Goal: Book appointment/travel/reservation

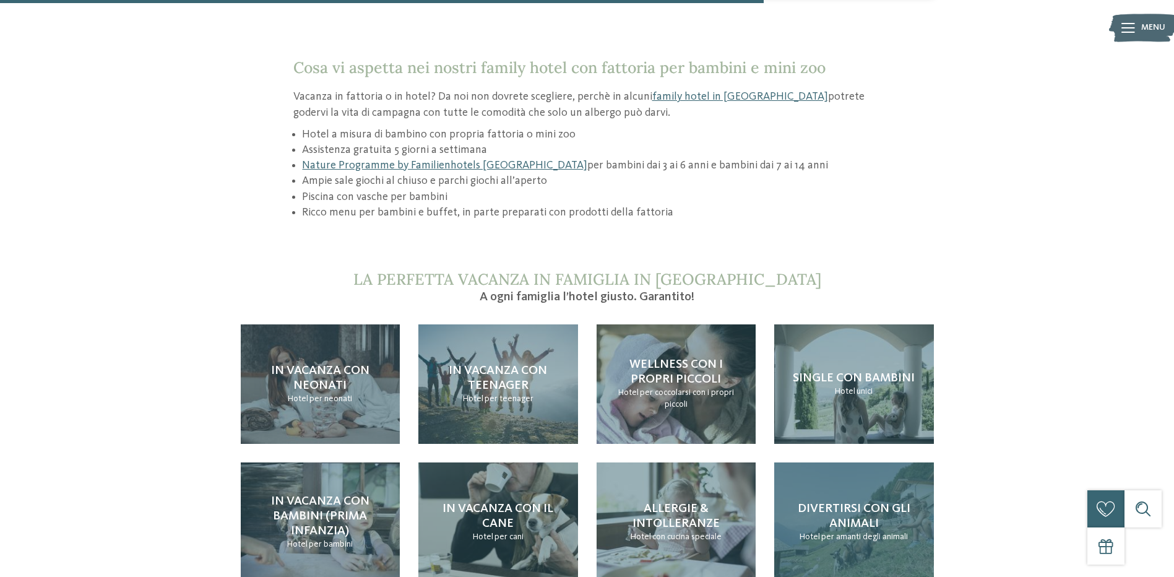
scroll to position [1176, 0]
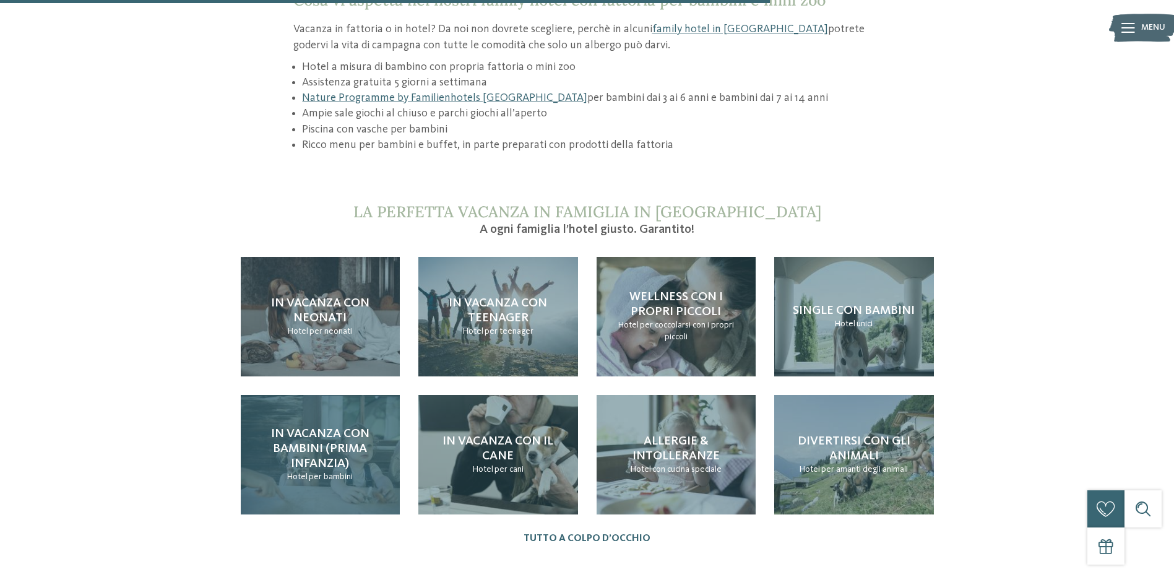
click at [311, 428] on span "In vacanza con bambini (prima infanzia)" at bounding box center [320, 449] width 98 height 42
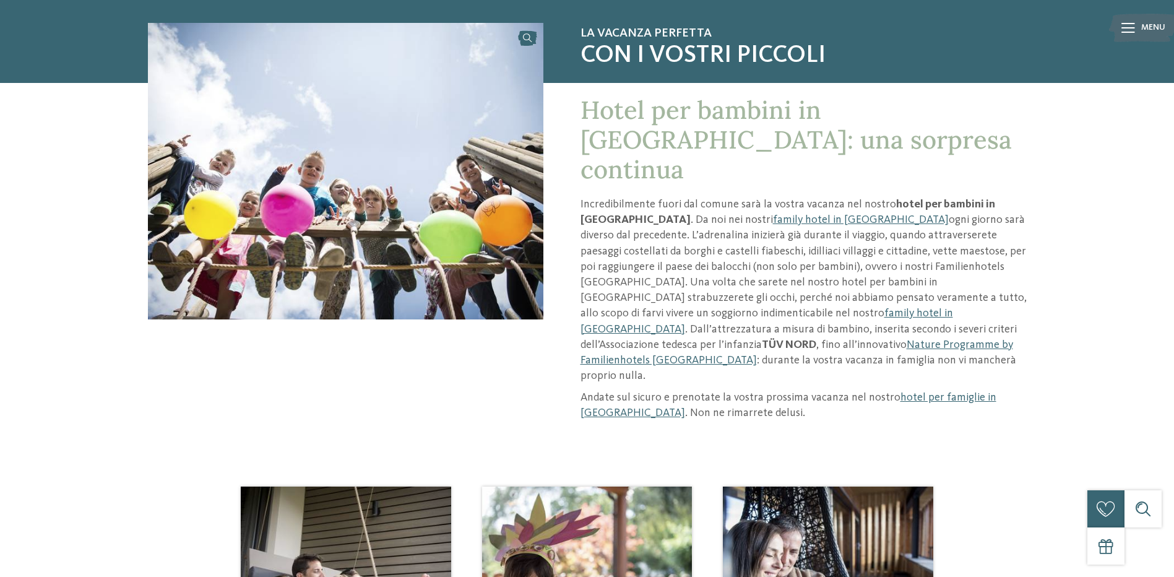
scroll to position [310, 0]
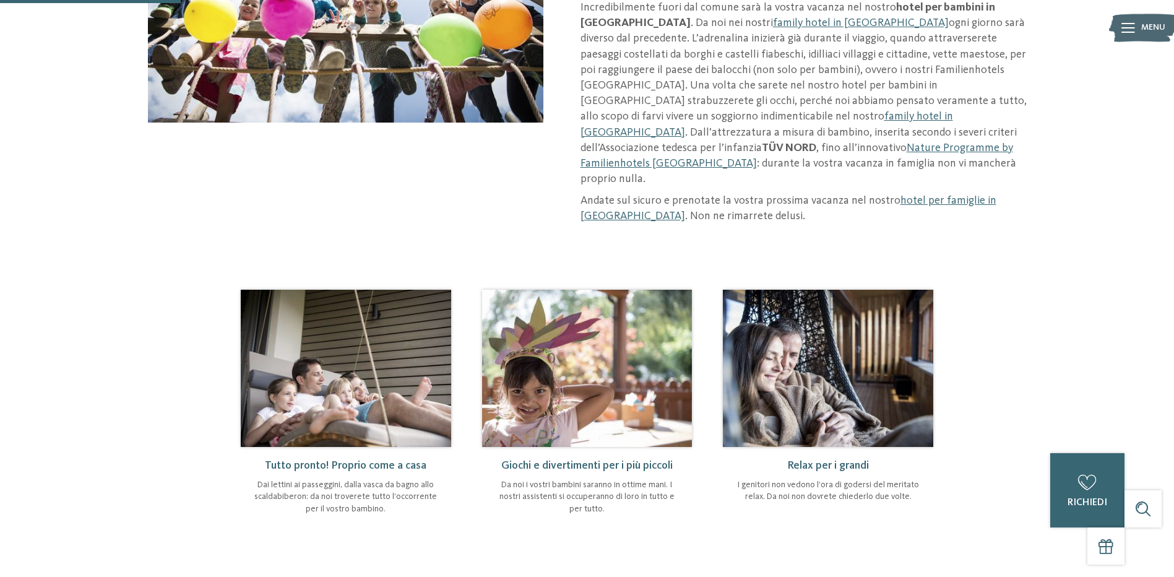
click at [584, 342] on img at bounding box center [587, 368] width 210 height 157
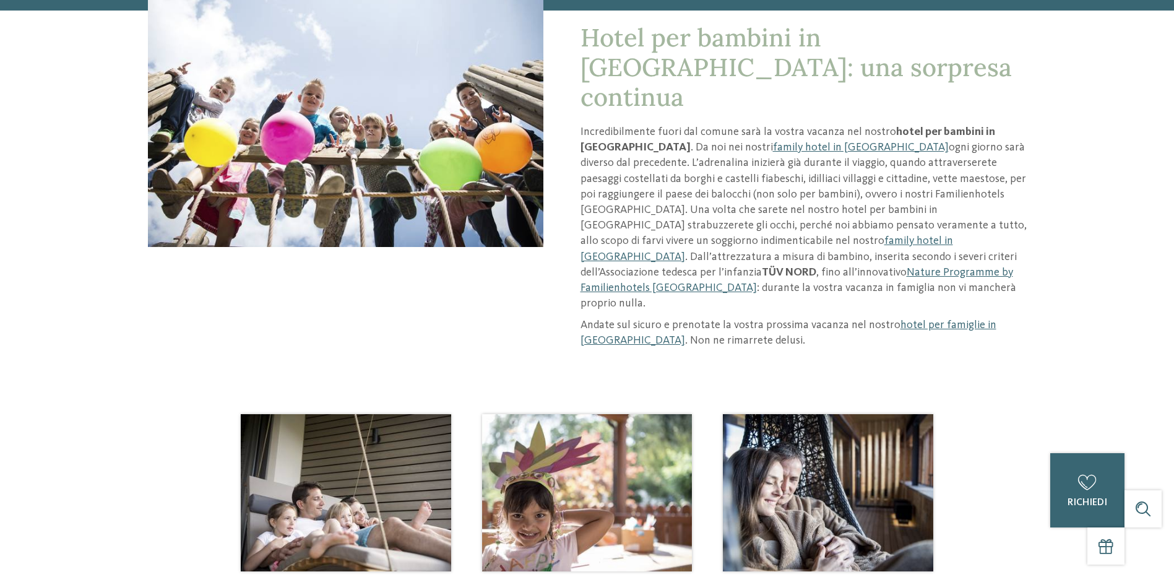
scroll to position [0, 0]
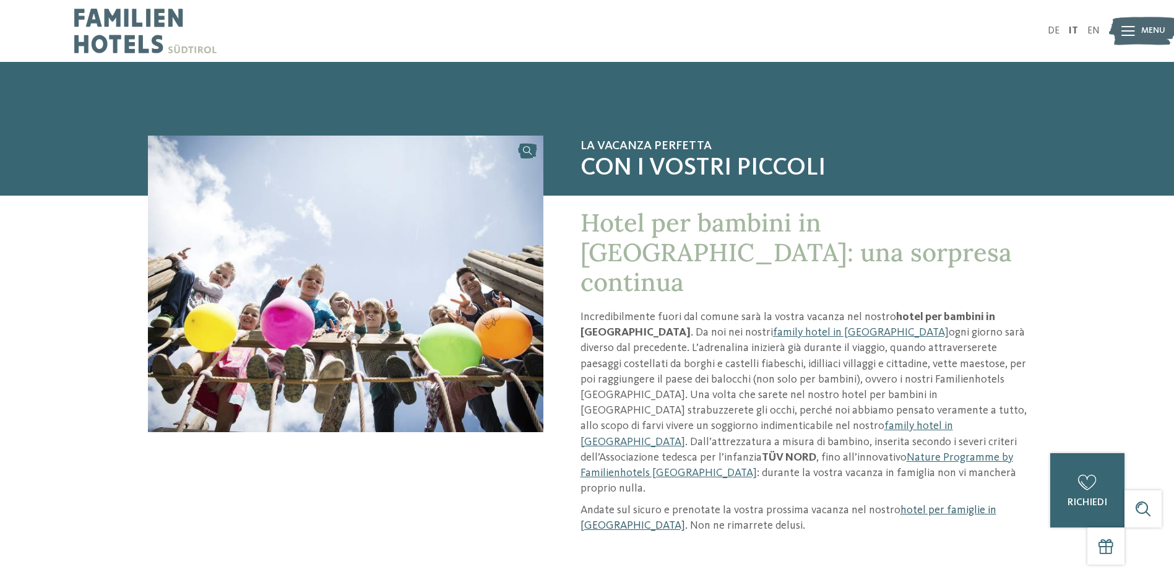
click at [942, 505] on link "hotel per famiglie in Alto Adige" at bounding box center [789, 518] width 416 height 27
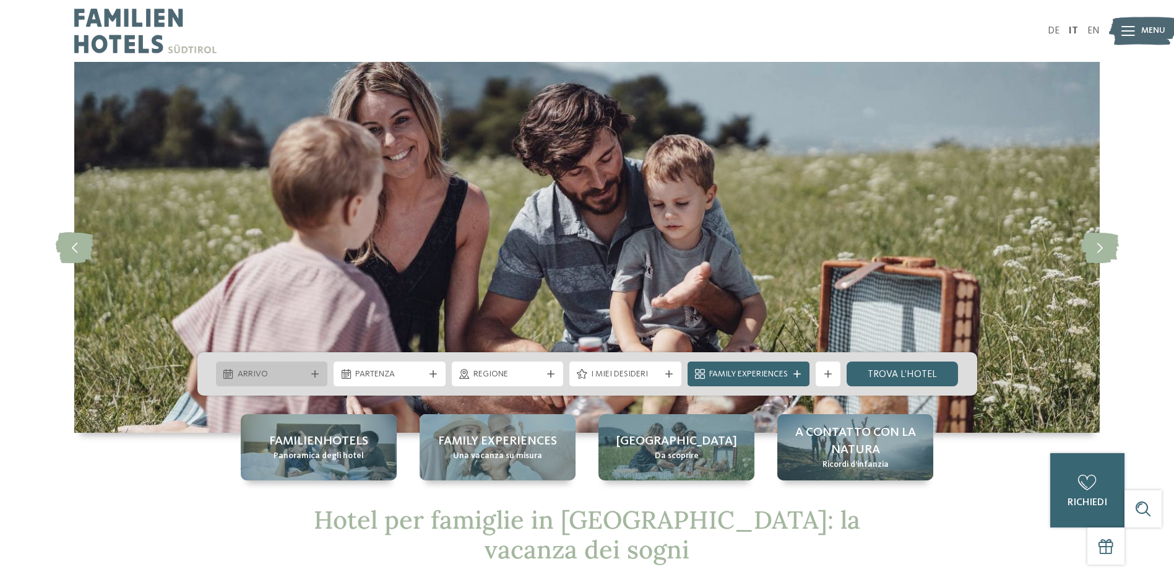
click at [316, 373] on icon at bounding box center [314, 373] width 7 height 7
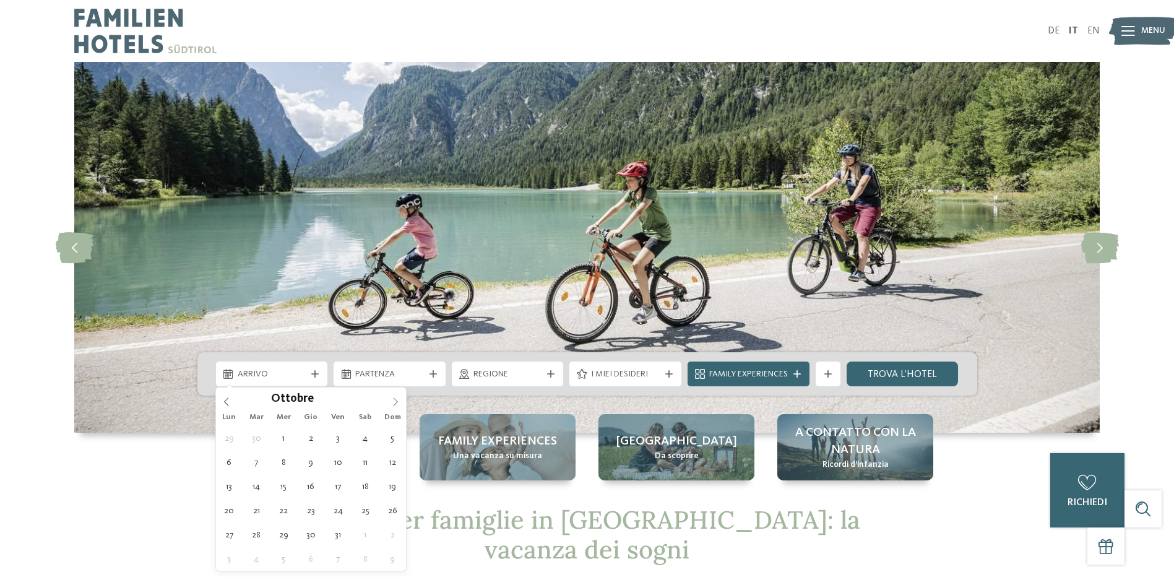
click at [396, 402] on icon at bounding box center [395, 401] width 9 height 9
type div "24.10.2025"
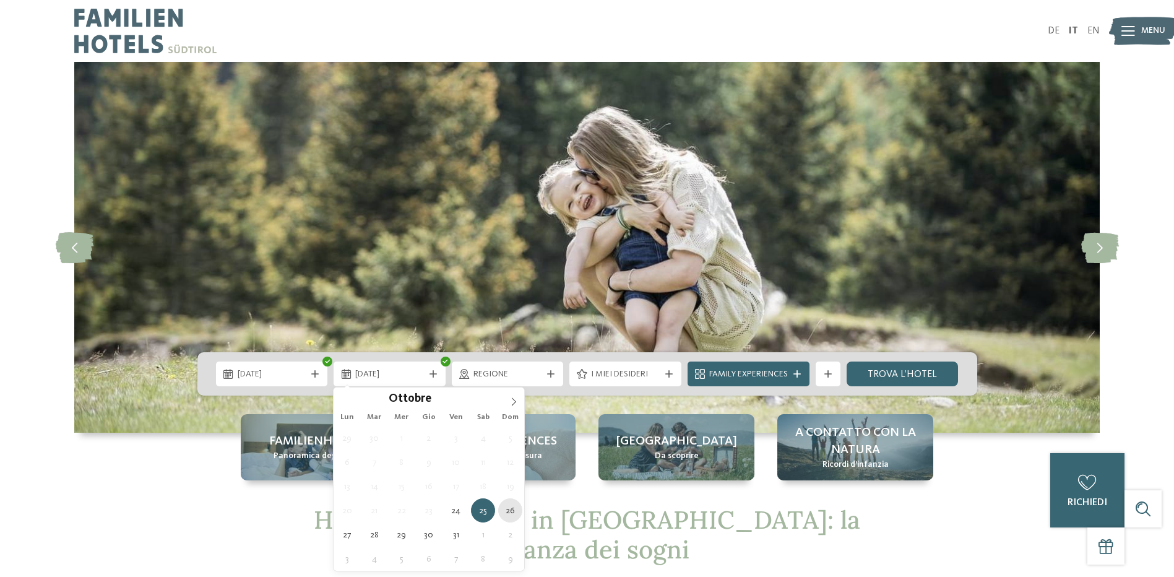
type div "26.10.2025"
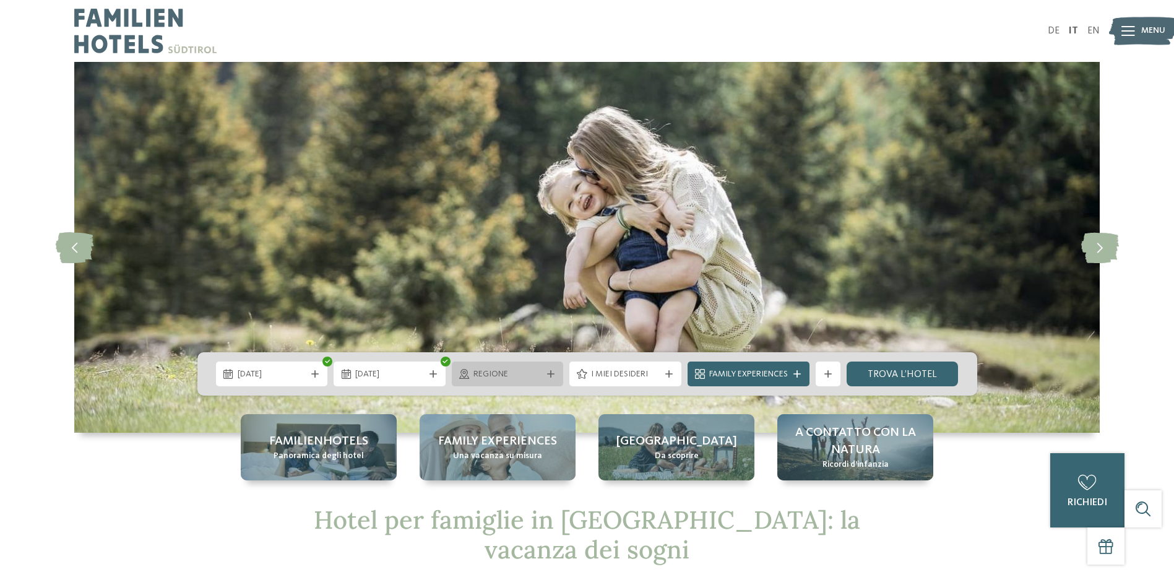
click at [548, 376] on icon at bounding box center [550, 373] width 7 height 7
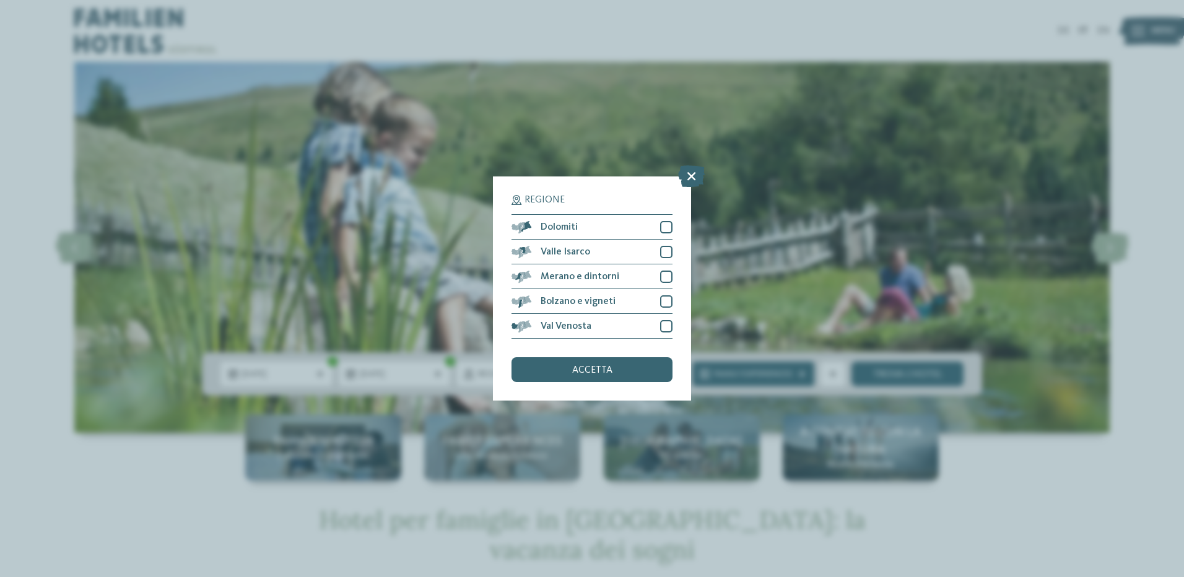
drag, startPoint x: 132, startPoint y: 482, endPoint x: 529, endPoint y: 392, distance: 406.8
click at [150, 479] on div "Regione Dolomiti" at bounding box center [592, 288] width 1184 height 577
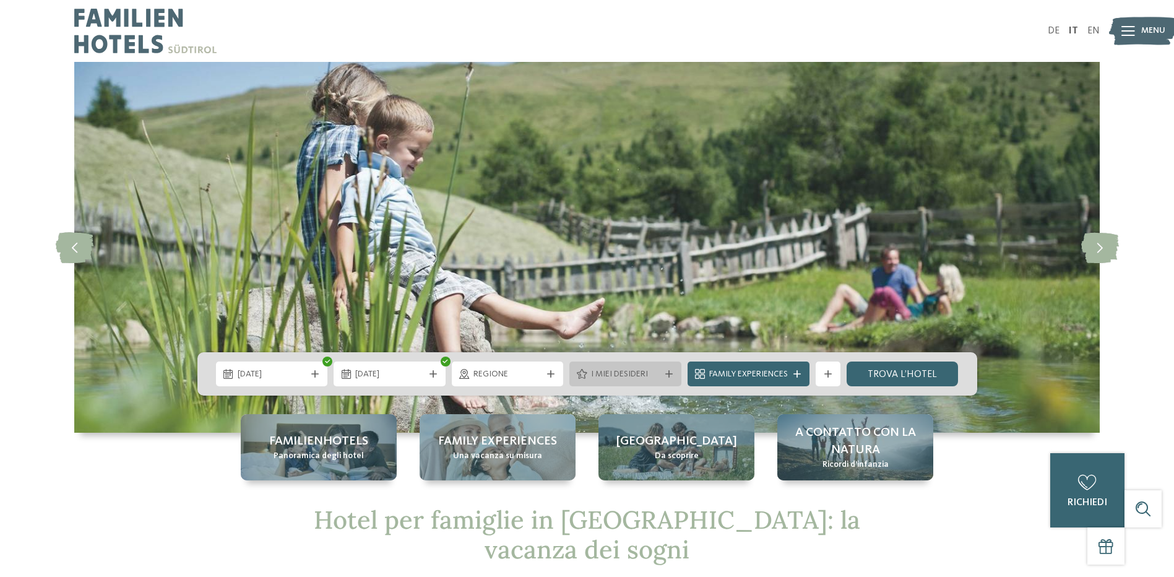
click at [665, 372] on icon at bounding box center [668, 373] width 7 height 7
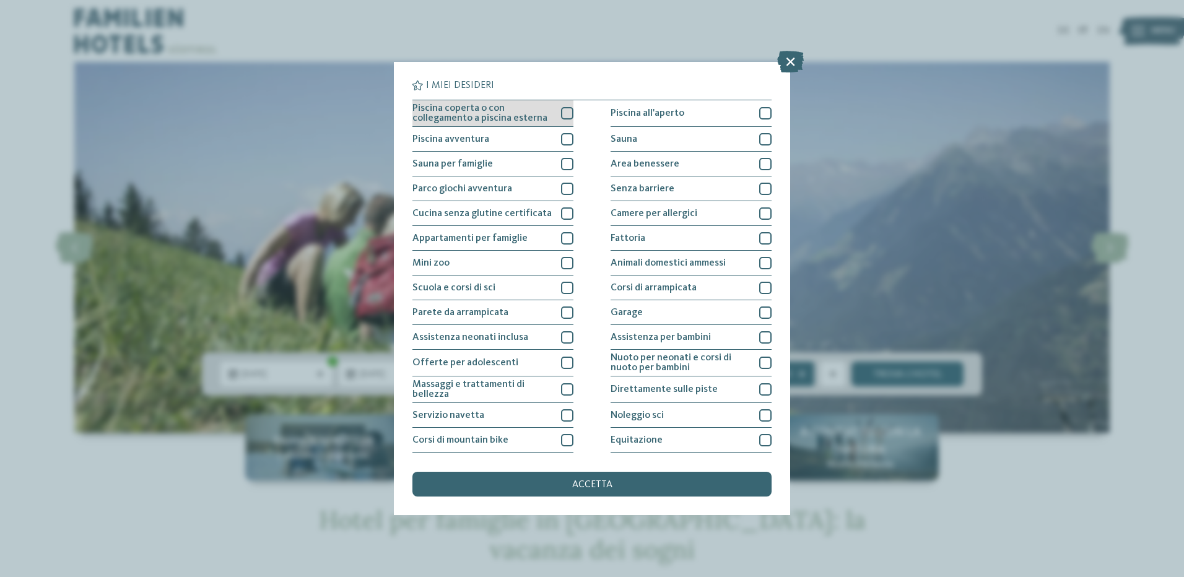
click at [563, 114] on div at bounding box center [567, 113] width 12 height 12
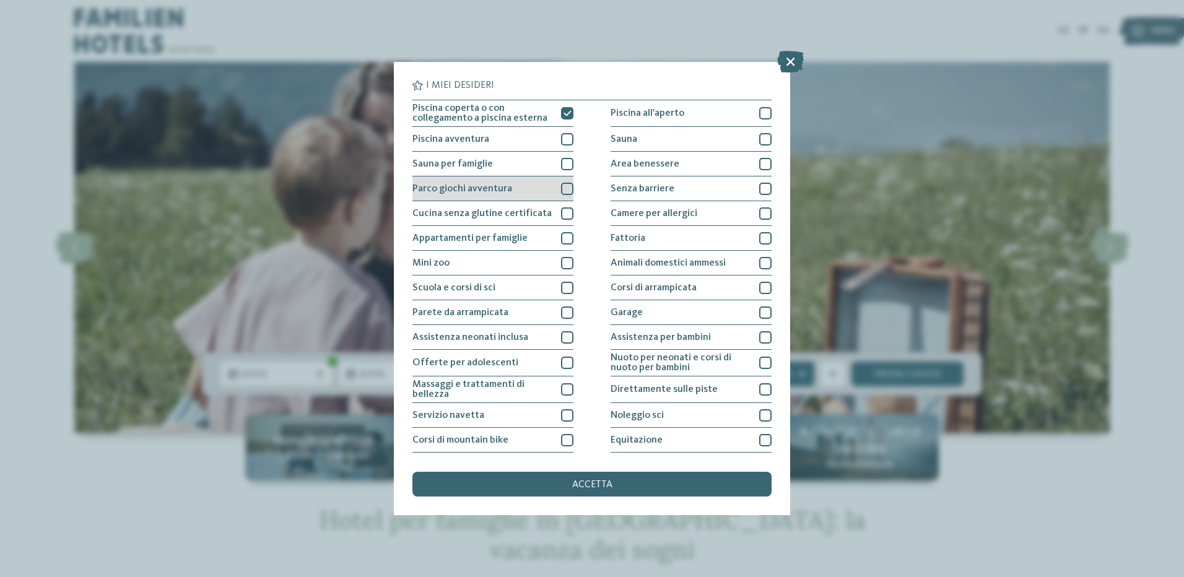
click at [564, 189] on div at bounding box center [567, 189] width 12 height 12
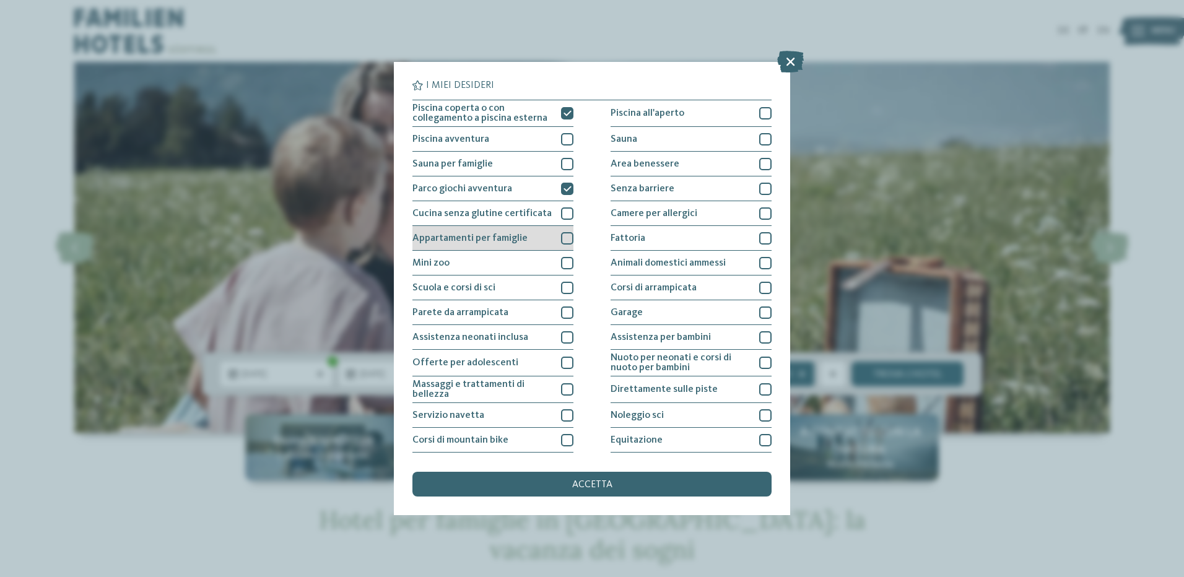
click at [561, 239] on div at bounding box center [567, 238] width 12 height 12
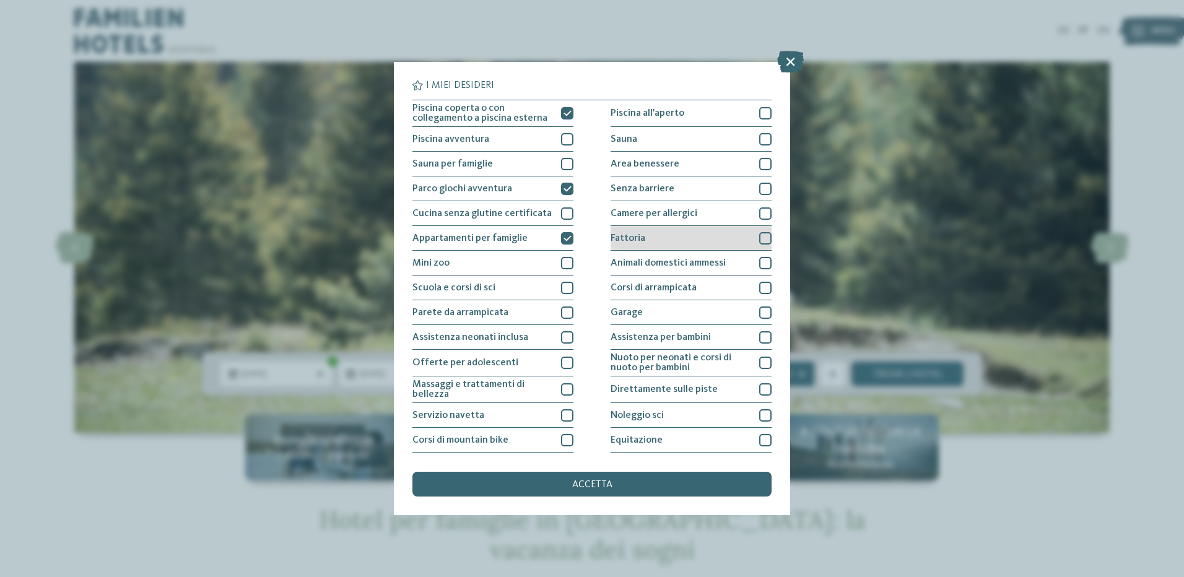
click at [759, 233] on div at bounding box center [765, 238] width 12 height 12
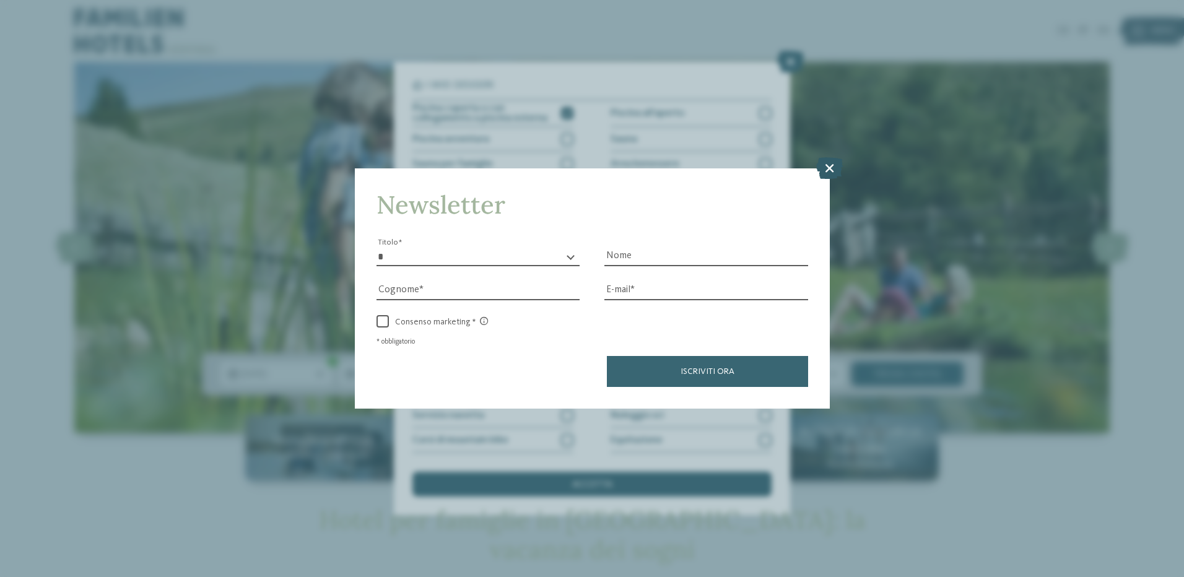
click at [826, 167] on icon at bounding box center [829, 168] width 27 height 22
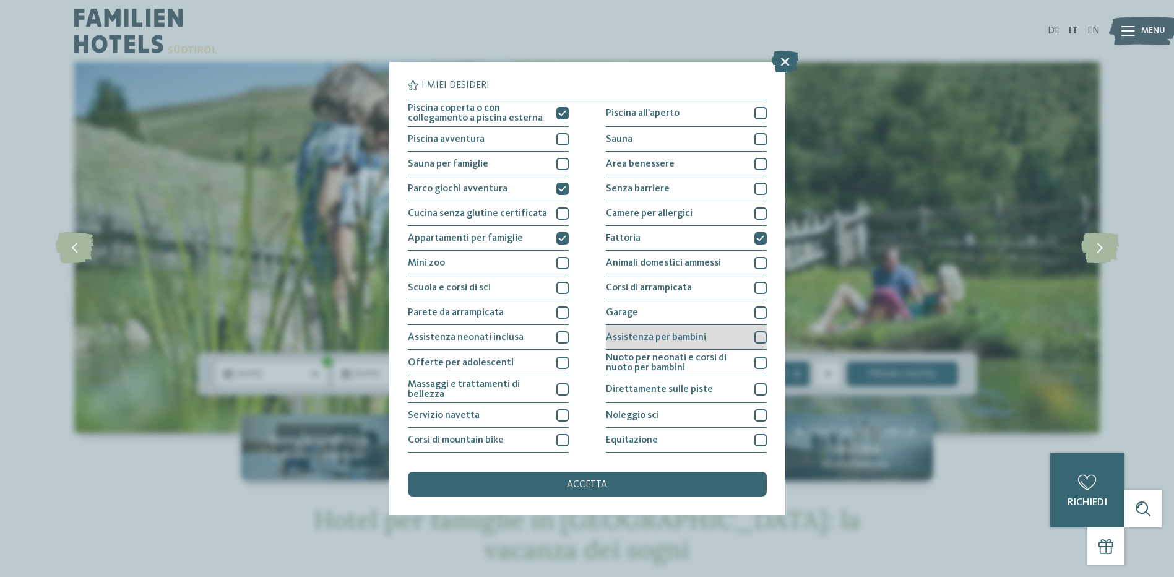
click at [757, 338] on div at bounding box center [761, 337] width 12 height 12
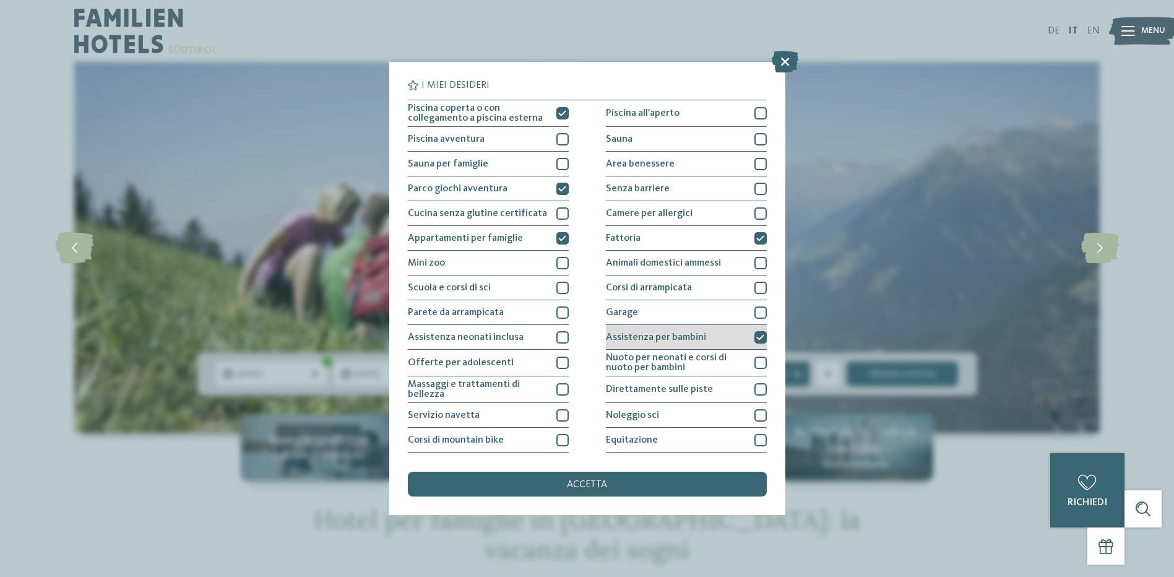
click at [756, 337] on icon at bounding box center [760, 337] width 8 height 7
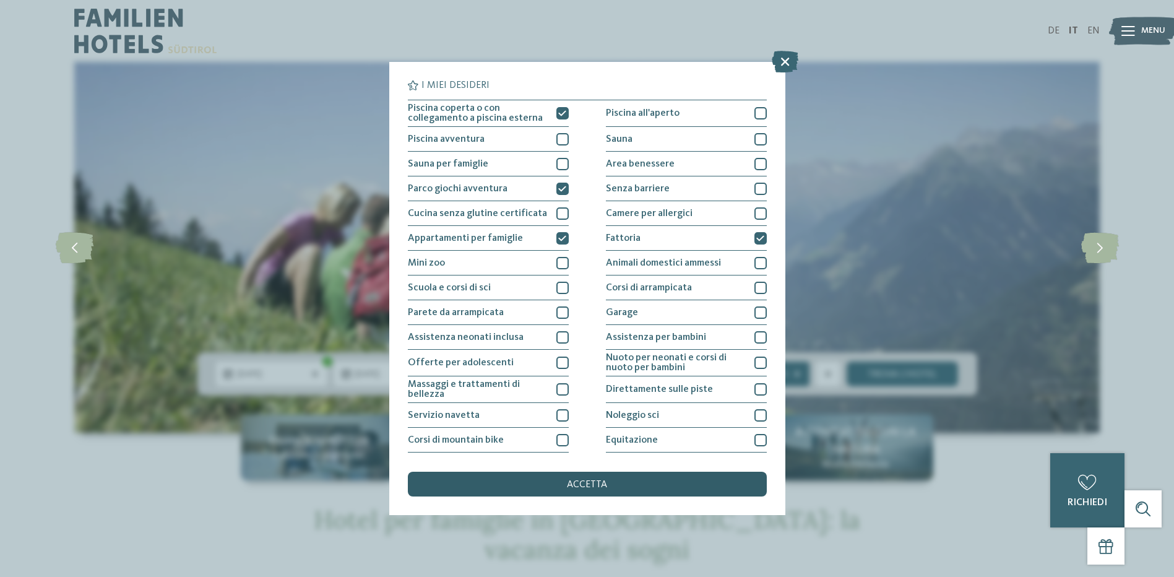
click at [579, 484] on span "accetta" at bounding box center [587, 485] width 40 height 10
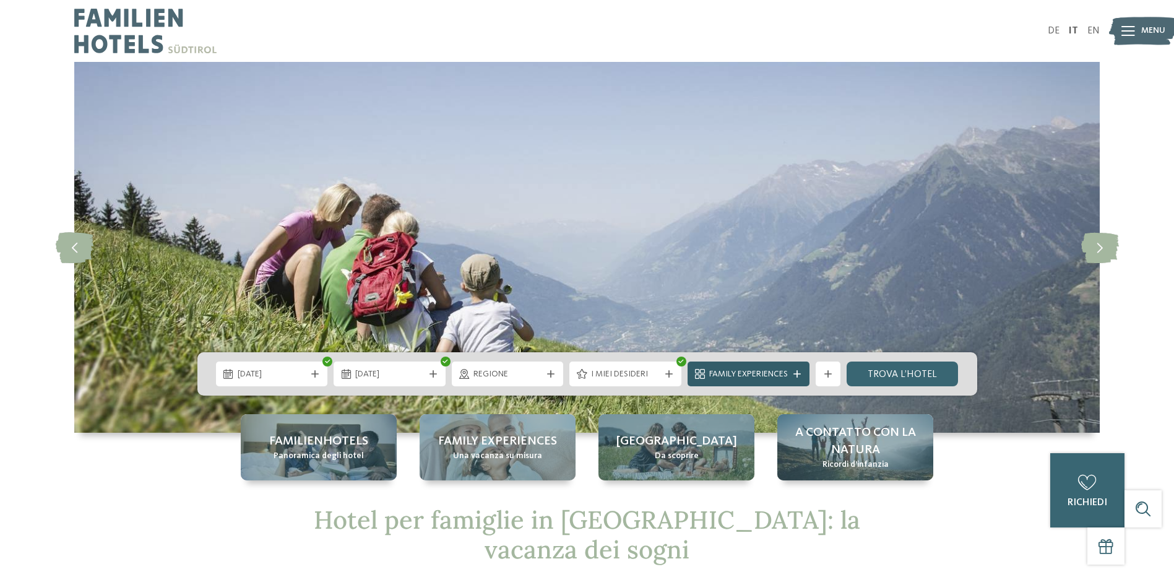
click at [797, 375] on icon at bounding box center [797, 373] width 7 height 7
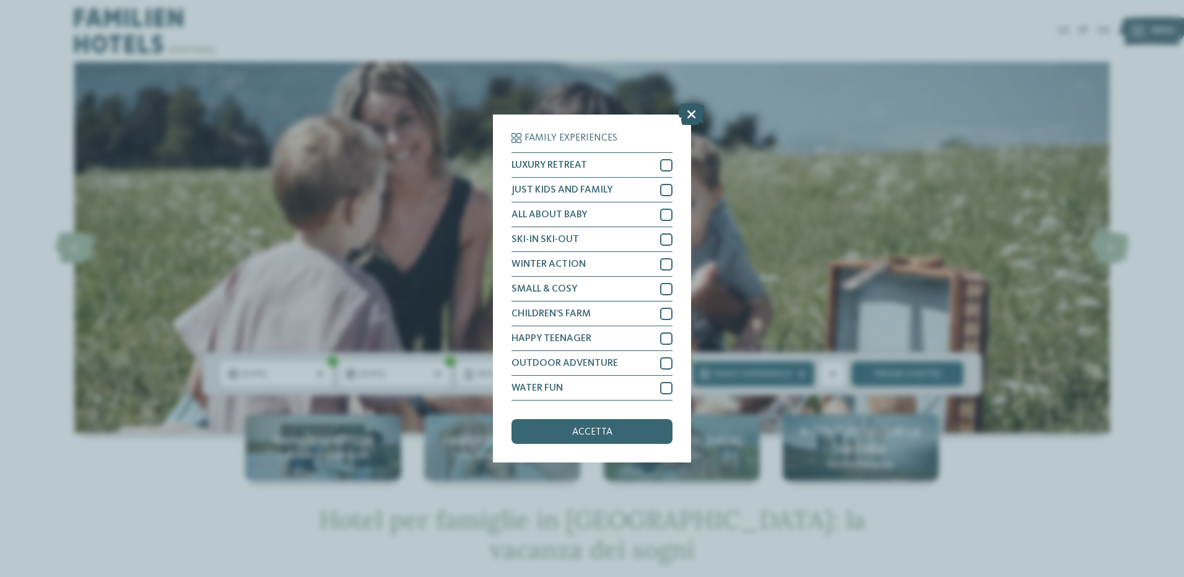
click at [690, 114] on icon at bounding box center [691, 114] width 27 height 22
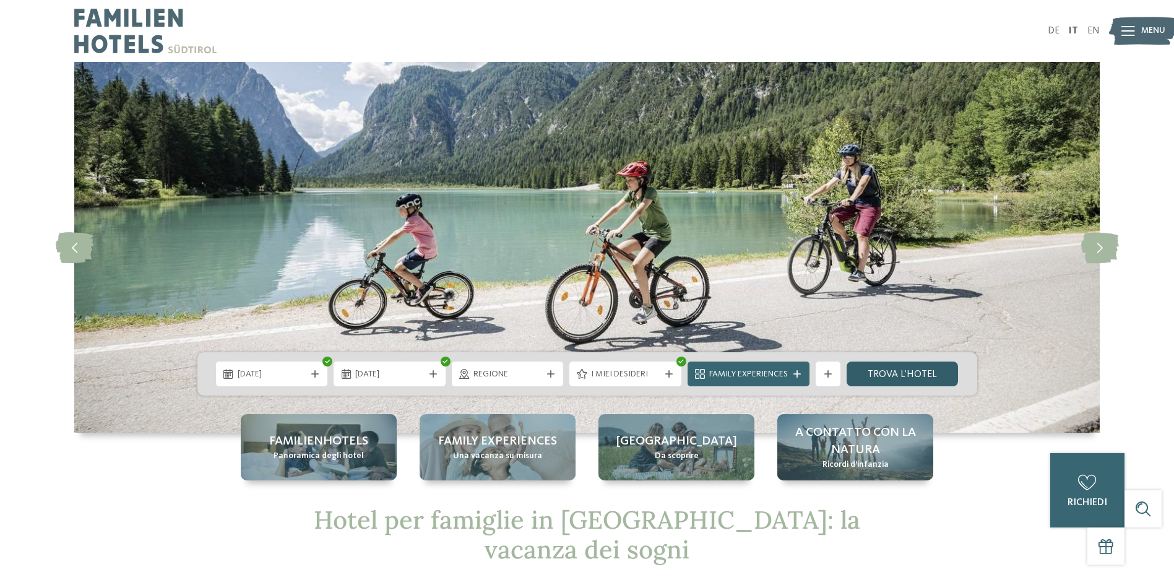
click at [900, 376] on link "trova l’hotel" at bounding box center [903, 374] width 112 height 25
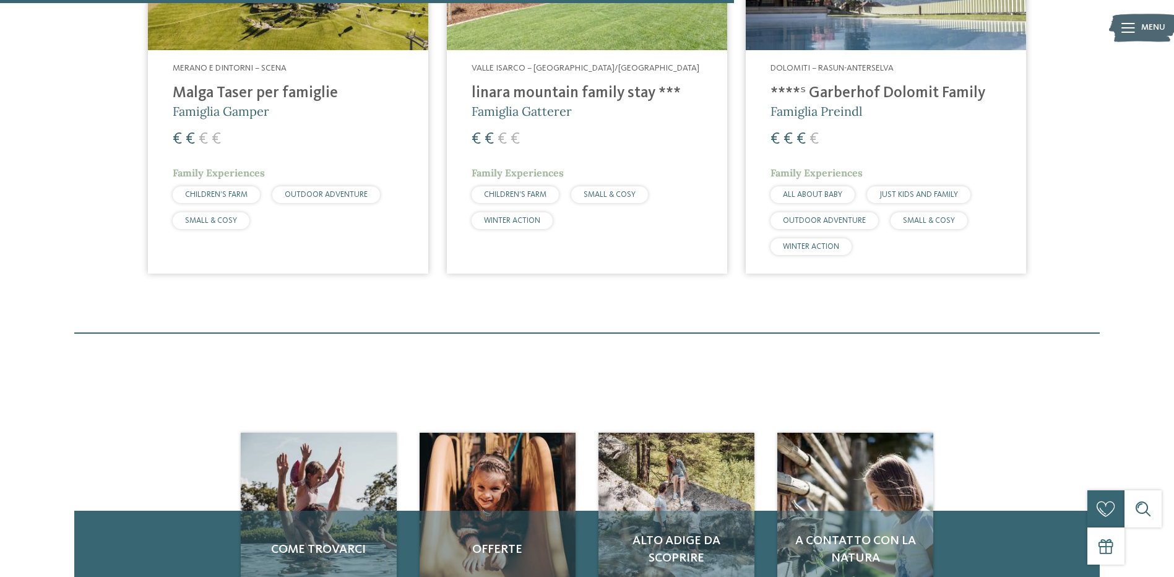
scroll to position [530, 0]
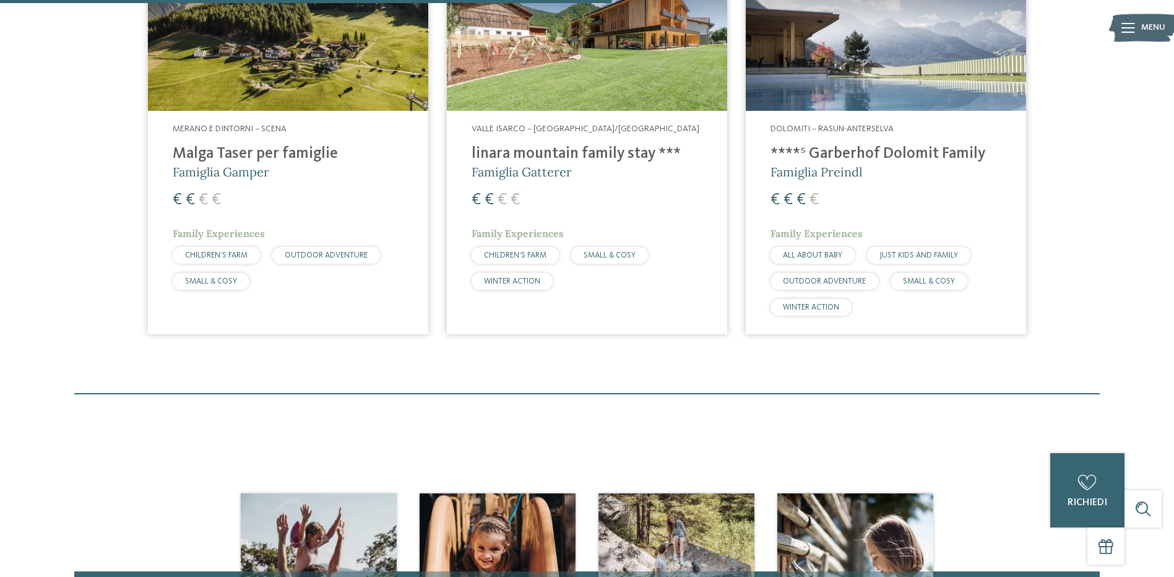
click at [256, 58] on img at bounding box center [288, 33] width 280 height 158
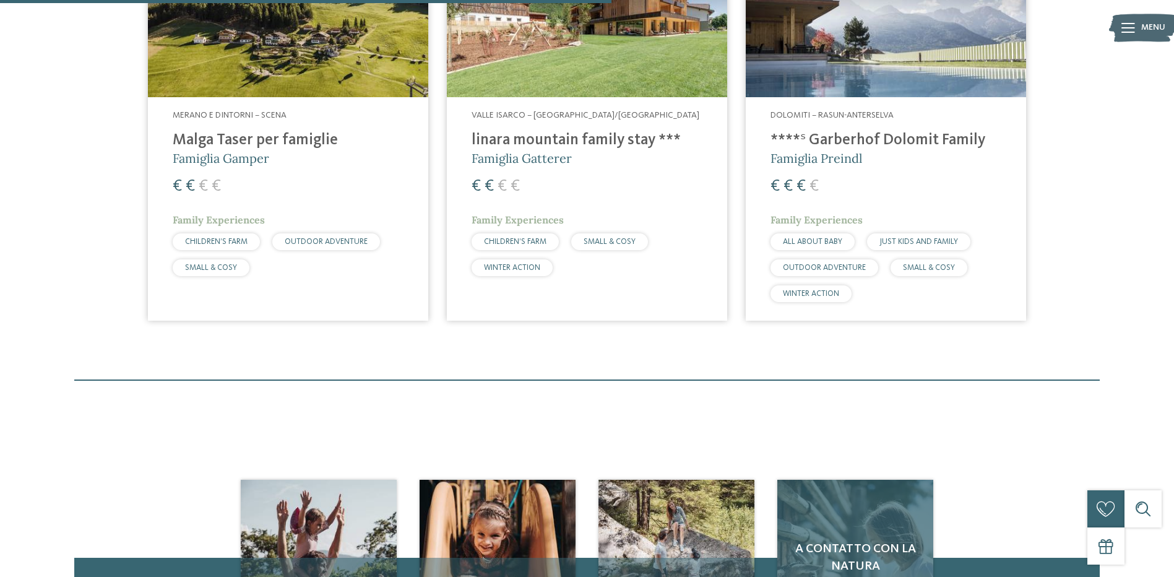
scroll to position [901, 0]
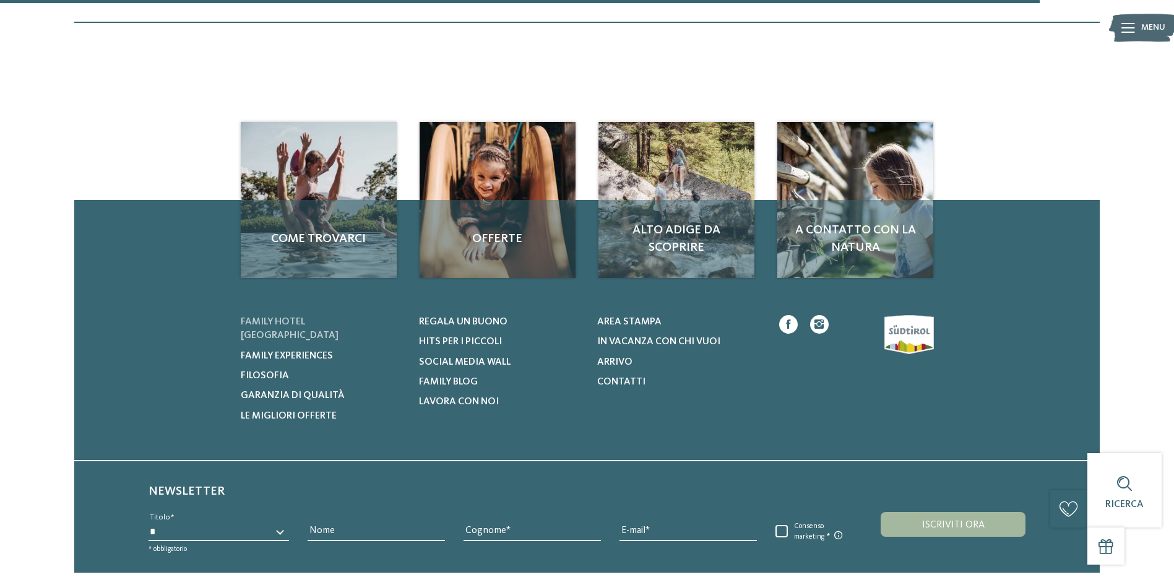
click at [316, 317] on span "Family hotel [GEOGRAPHIC_DATA]" at bounding box center [290, 329] width 98 height 24
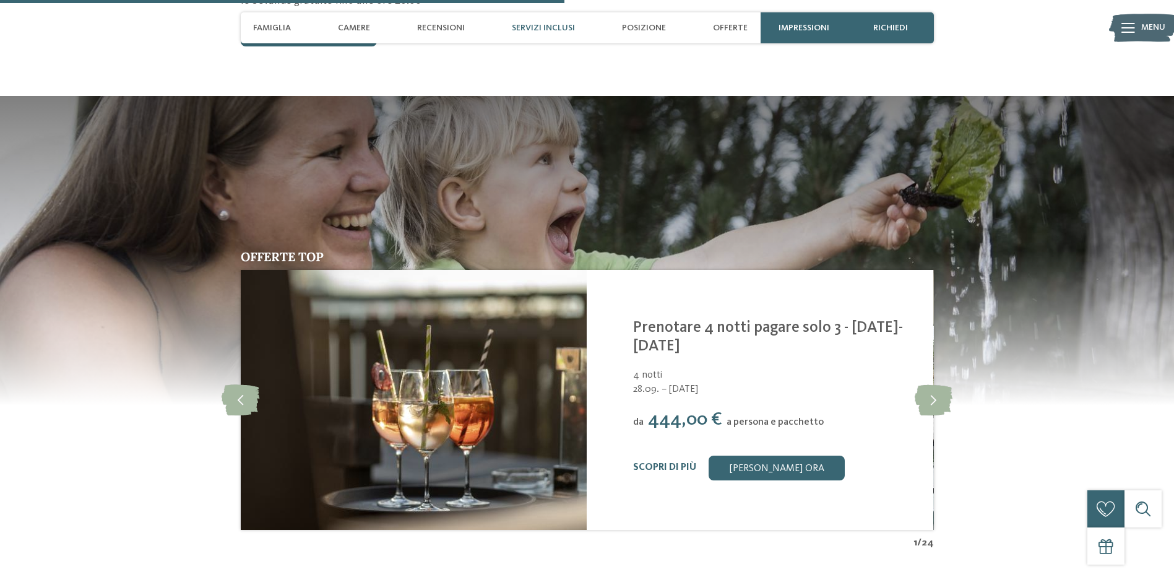
scroll to position [2476, 0]
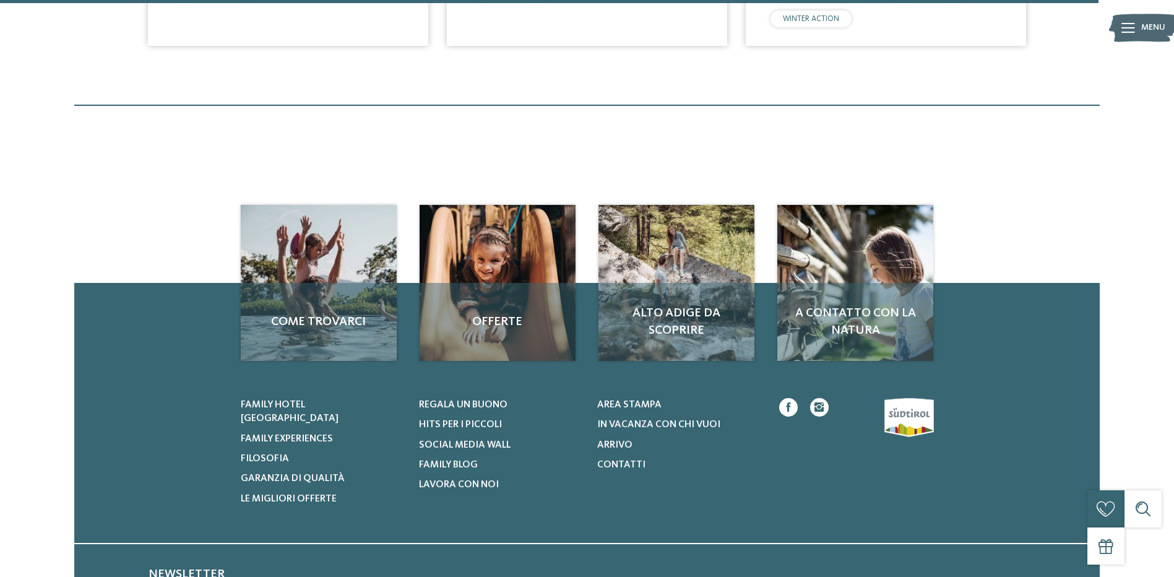
scroll to position [963, 0]
